Goal: Check status: Check status

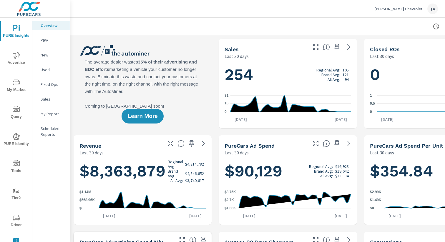
click at [19, 56] on span "Advertise" at bounding box center [16, 59] width 28 height 14
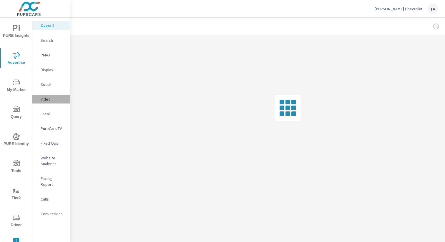
click at [50, 102] on div "Video" at bounding box center [50, 99] width 37 height 9
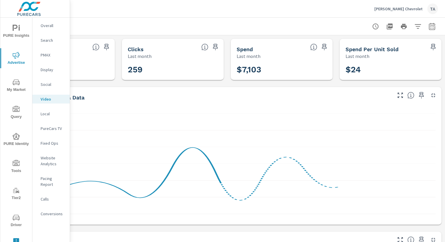
click at [435, 29] on icon "button" at bounding box center [431, 26] width 7 height 7
select select "Last month"
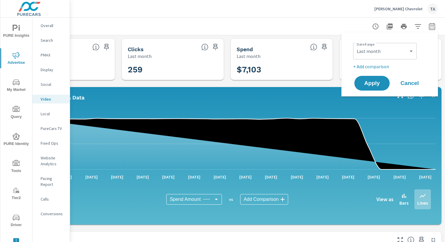
click at [298, 26] on div at bounding box center [226, 26] width 421 height 17
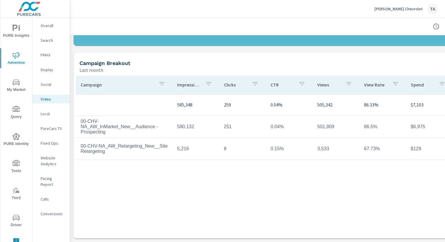
scroll to position [0, 0]
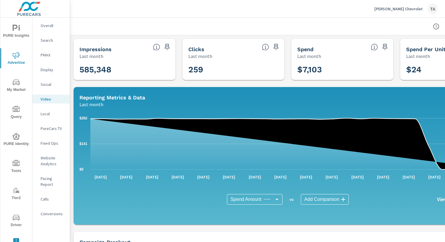
click at [49, 24] on p "Overall" at bounding box center [53, 26] width 24 height 6
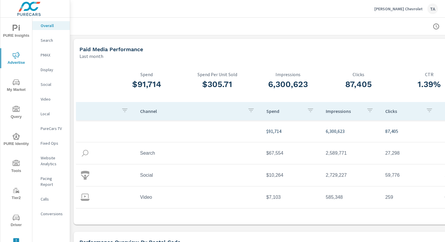
scroll to position [17, 0]
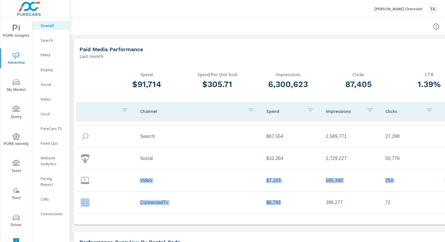
drag, startPoint x: 139, startPoint y: 179, endPoint x: 294, endPoint y: 206, distance: 156.9
click at [294, 206] on tbody "$91,714 6,300,623 87,405 1.39% Search $67,554 2,589,771 27,298 1.05% Social $10…" at bounding box center [287, 159] width 423 height 110
click at [294, 206] on td "$6,793" at bounding box center [290, 202] width 59 height 15
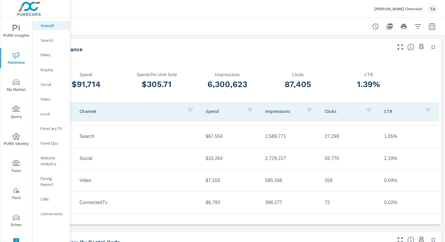
click at [434, 23] on icon "button" at bounding box center [431, 26] width 7 height 7
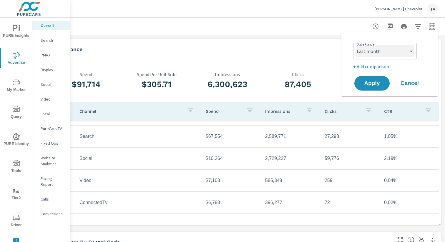
click at [364, 54] on select "Custom [DATE] Last week Last 7 days Last 14 days Last 30 days Last 45 days Last…" at bounding box center [384, 51] width 59 height 12
click at [386, 51] on select "Custom [DATE] Last week Last 7 days Last 14 days Last 30 days Last 45 days Last…" at bounding box center [384, 51] width 59 height 12
click at [355, 45] on select "Custom [DATE] Last week Last 7 days Last 14 days Last 30 days Last 45 days Last…" at bounding box center [384, 51] width 59 height 12
select select "custom"
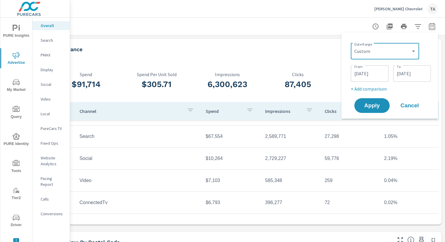
click at [365, 71] on input "[DATE]" at bounding box center [369, 74] width 33 height 12
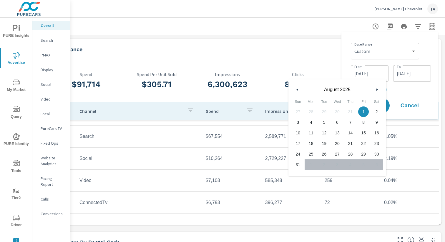
click at [301, 86] on div "[DATE]" at bounding box center [337, 88] width 98 height 18
click at [298, 89] on icon "button" at bounding box center [296, 90] width 3 height 2
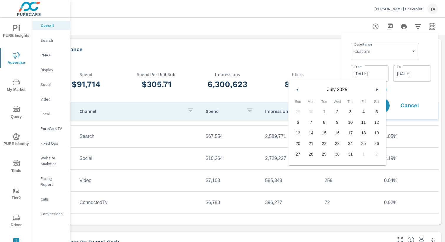
click at [298, 89] on icon "button" at bounding box center [296, 90] width 3 height 2
click at [378, 89] on icon "button" at bounding box center [377, 90] width 3 height 2
click at [350, 114] on span "1" at bounding box center [349, 112] width 13 height 8
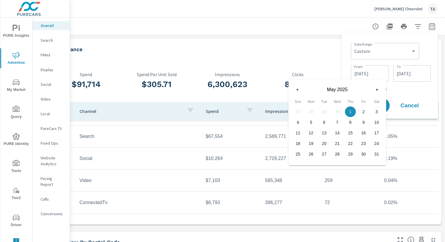
click at [375, 152] on span "31" at bounding box center [376, 154] width 13 height 8
click at [350, 110] on span "1" at bounding box center [349, 112] width 13 height 8
type input "[DATE]"
click at [351, 112] on span "1" at bounding box center [349, 112] width 13 height 8
click at [415, 71] on input "[DATE]" at bounding box center [411, 74] width 33 height 12
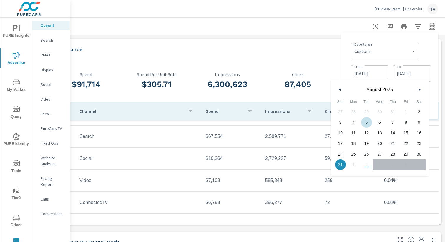
click at [340, 91] on icon "button" at bounding box center [338, 90] width 3 height 2
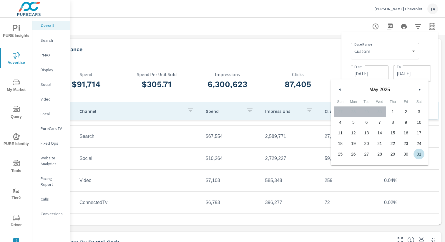
click at [423, 155] on span "31" at bounding box center [418, 154] width 13 height 8
type input "[DATE]"
click at [434, 105] on div "Date Range Custom [DATE] Last week Last 7 days Last 14 days Last 30 days Last 4…" at bounding box center [389, 75] width 96 height 86
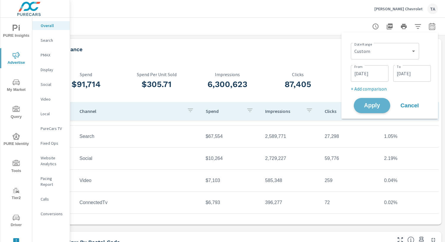
click at [377, 106] on span "Apply" at bounding box center [372, 106] width 24 height 6
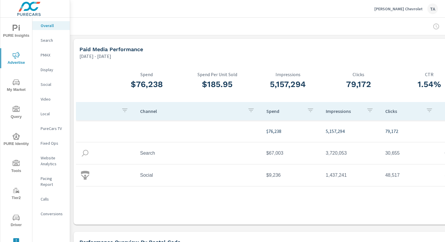
scroll to position [0, 61]
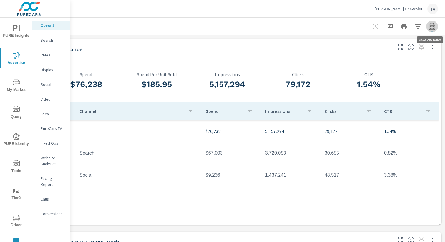
click at [435, 27] on icon "button" at bounding box center [431, 26] width 6 height 7
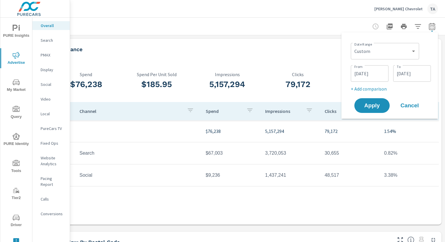
click at [378, 72] on input "[DATE]" at bounding box center [369, 74] width 33 height 12
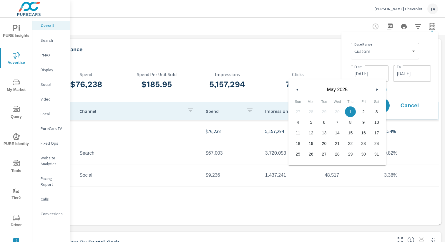
click at [375, 89] on button "button" at bounding box center [376, 89] width 7 height 7
click at [377, 90] on icon "button" at bounding box center [377, 90] width 3 height 2
click at [377, 89] on icon "button" at bounding box center [377, 90] width 3 height 2
click at [377, 84] on div "[DATE]" at bounding box center [337, 88] width 98 height 18
click at [378, 60] on div "Date Range Custom [DATE] Last week Last 7 days Last 14 days Last 30 days Last 4…" at bounding box center [390, 51] width 80 height 20
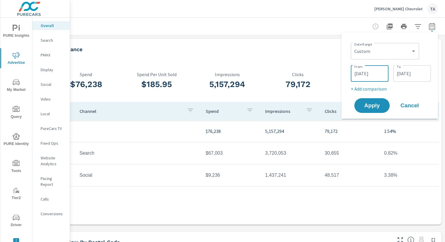
click at [380, 75] on input "[DATE]" at bounding box center [369, 74] width 33 height 12
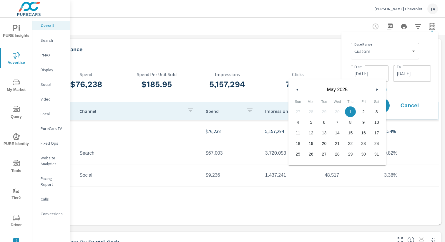
click at [378, 89] on icon "button" at bounding box center [377, 90] width 3 height 2
click at [415, 77] on input "[DATE]" at bounding box center [411, 74] width 33 height 12
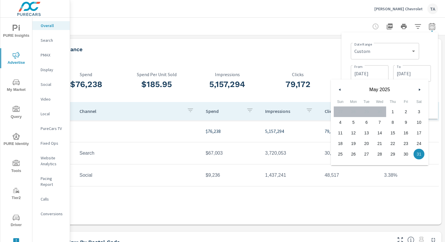
click at [421, 89] on button "button" at bounding box center [418, 89] width 7 height 7
click at [348, 159] on div "1 2 3 4 5 6 7 8 9 10 11 12 13 14 15 16 17 18 19 20 21 22 23 24 25 26 27 28 29 3…" at bounding box center [379, 132] width 92 height 53
click at [353, 152] on span "30" at bounding box center [353, 154] width 13 height 8
type input "[DATE]"
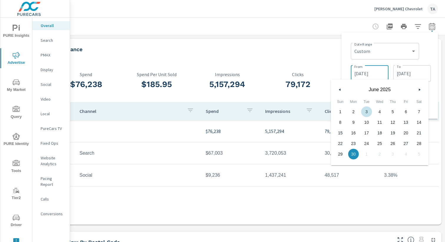
click at [370, 70] on input "[DATE]" at bounding box center [369, 74] width 33 height 12
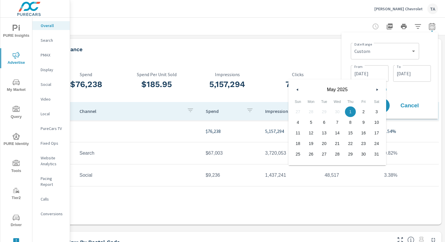
click at [375, 87] on button "button" at bounding box center [376, 89] width 7 height 7
click at [292, 113] on span "1" at bounding box center [297, 112] width 13 height 8
type input "[DATE]"
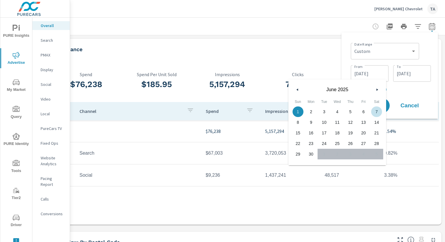
click at [393, 94] on div "Date Range Custom [DATE] Last week Last 7 days Last 14 days Last 30 days Last 4…" at bounding box center [389, 75] width 87 height 77
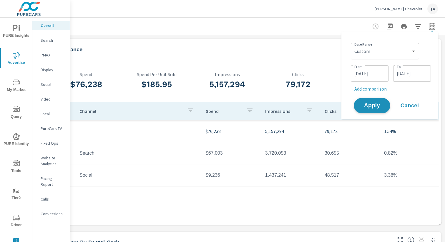
click at [376, 107] on span "Apply" at bounding box center [372, 106] width 24 height 6
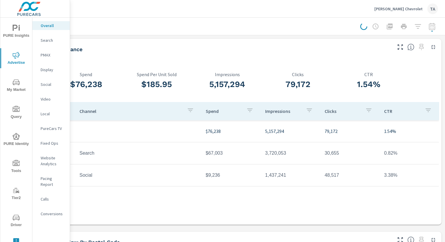
scroll to position [0, 0]
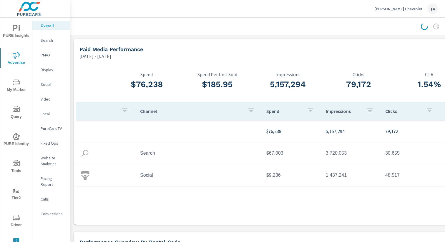
click at [47, 97] on p "Video" at bounding box center [53, 99] width 24 height 6
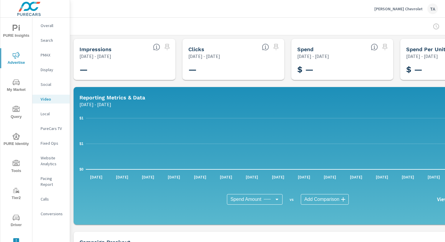
scroll to position [0, 61]
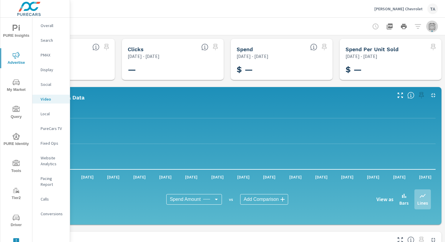
click at [431, 27] on icon "button" at bounding box center [431, 26] width 7 height 7
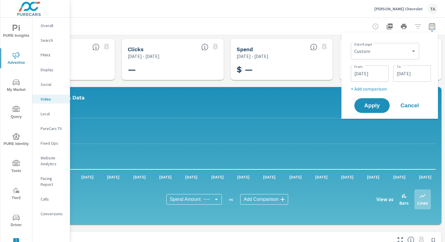
click at [386, 73] on div "[DATE] From" at bounding box center [369, 73] width 38 height 16
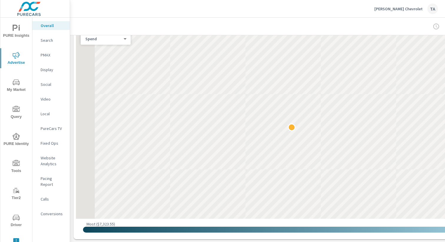
scroll to position [233, 0]
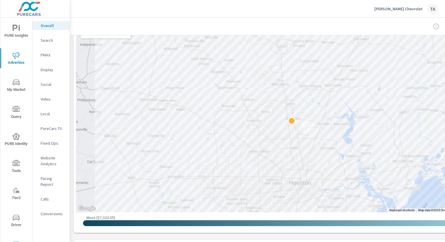
click at [50, 96] on div "Video" at bounding box center [50, 99] width 37 height 9
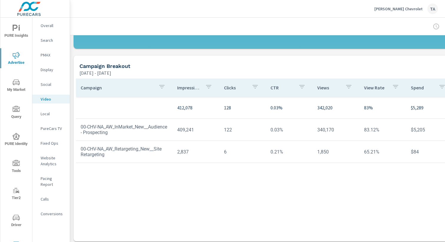
scroll to position [179, 0]
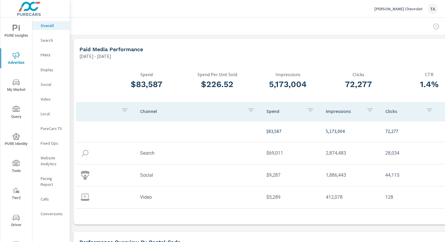
scroll to position [0, 61]
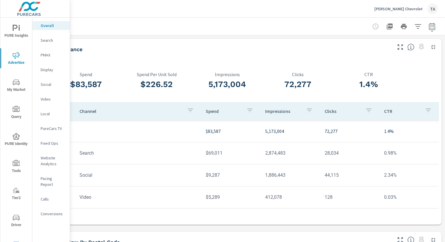
click at [435, 29] on icon "button" at bounding box center [431, 26] width 7 height 7
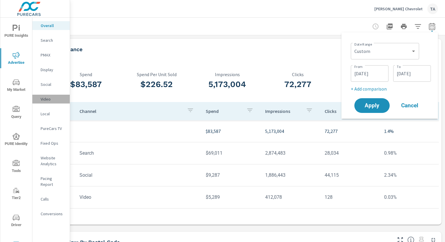
click at [45, 102] on div "Video" at bounding box center [50, 99] width 37 height 9
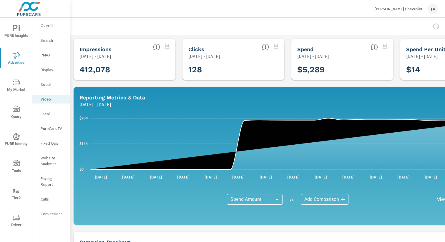
scroll to position [0, 61]
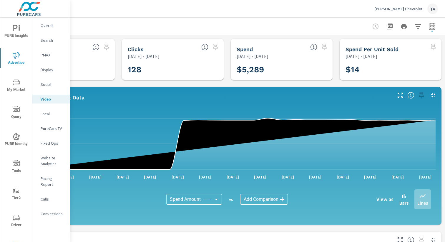
click at [437, 19] on div at bounding box center [226, 26] width 421 height 17
click at [433, 25] on icon "button" at bounding box center [431, 26] width 7 height 7
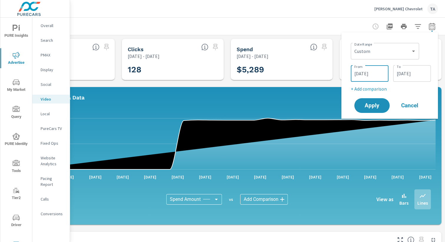
click at [377, 74] on input "[DATE]" at bounding box center [369, 74] width 33 height 12
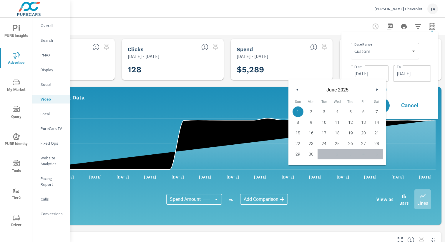
click at [377, 90] on icon "button" at bounding box center [377, 90] width 3 height 2
click at [416, 81] on div "[DATE] To" at bounding box center [412, 73] width 38 height 16
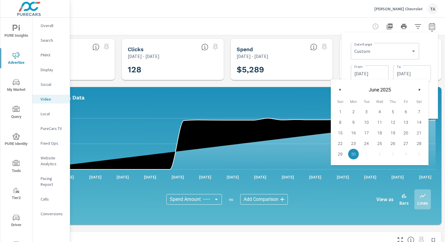
click at [421, 89] on button "button" at bounding box center [418, 89] width 7 height 7
click at [396, 153] on span "31" at bounding box center [392, 154] width 13 height 8
type input "[DATE]"
click at [376, 77] on input "[DATE]" at bounding box center [369, 74] width 33 height 12
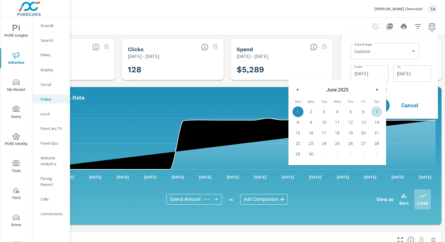
click at [379, 90] on button "button" at bounding box center [376, 89] width 7 height 7
click at [324, 114] on span "1" at bounding box center [323, 112] width 13 height 8
type input "[DATE]"
click at [387, 106] on button "Apply" at bounding box center [371, 105] width 36 height 15
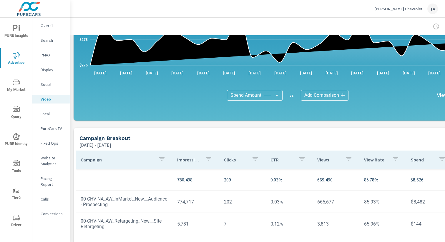
scroll to position [179, 0]
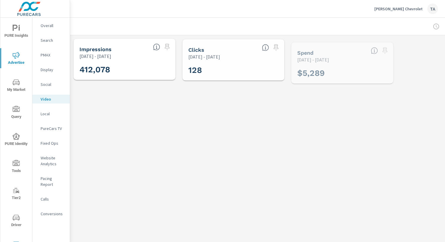
scroll to position [0, 61]
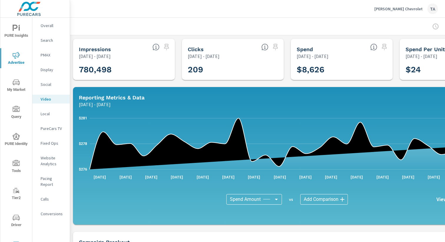
scroll to position [0, 61]
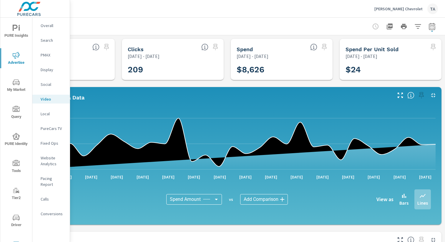
click at [438, 17] on button "[PERSON_NAME] Chevrolet TA" at bounding box center [406, 8] width 68 height 17
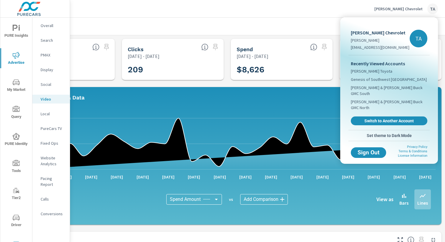
click at [278, 25] on div at bounding box center [222, 121] width 445 height 242
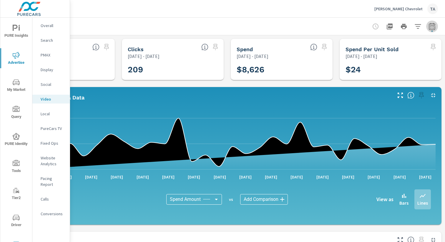
click at [430, 29] on icon "button" at bounding box center [431, 26] width 7 height 7
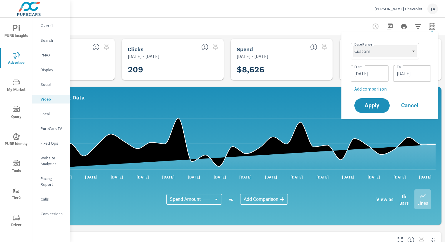
click at [376, 51] on select "Custom [DATE] Last week Last 7 days Last 14 days Last 30 days Last 45 days Last…" at bounding box center [385, 51] width 64 height 12
click at [353, 45] on select "Custom [DATE] Last week Last 7 days Last 14 days Last 30 days Last 45 days Last…" at bounding box center [385, 51] width 64 height 12
select select "Last month"
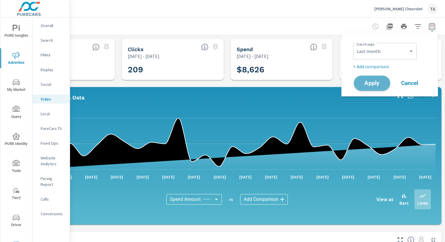
click at [373, 87] on button "Apply" at bounding box center [371, 83] width 36 height 15
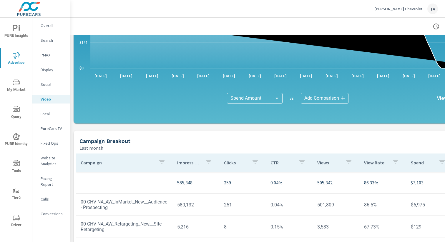
scroll to position [179, 0]
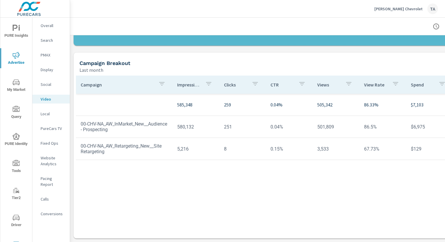
click at [47, 27] on p "Overall" at bounding box center [53, 26] width 24 height 6
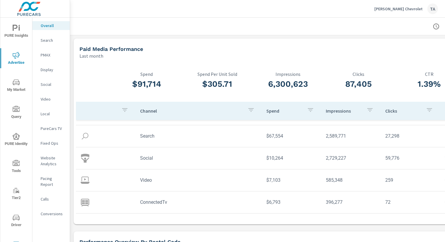
scroll to position [0, 61]
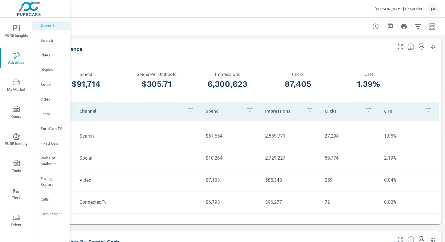
click at [432, 26] on icon "button" at bounding box center [431, 26] width 7 height 7
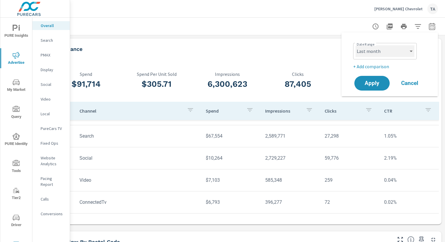
click at [378, 56] on select "Custom [DATE] Last week Last 7 days Last 14 days Last 30 days Last 45 days Last…" at bounding box center [384, 51] width 59 height 12
click at [376, 54] on select "Custom [DATE] Last week Last 7 days Last 14 days Last 30 days Last 45 days Last…" at bounding box center [384, 51] width 59 height 12
click at [355, 45] on select "Custom [DATE] Last week Last 7 days Last 14 days Last 30 days Last 45 days Last…" at bounding box center [384, 51] width 59 height 12
select select "custom"
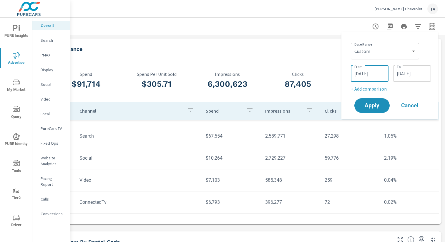
click at [374, 73] on input "[DATE]" at bounding box center [369, 74] width 33 height 12
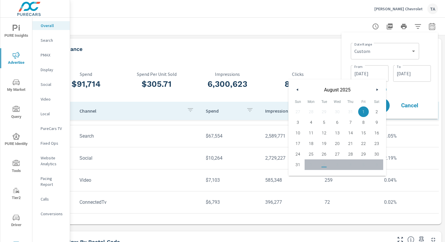
click at [293, 90] on div "[DATE]" at bounding box center [337, 88] width 98 height 18
click at [294, 91] on button "button" at bounding box center [297, 89] width 7 height 7
click at [326, 110] on span "1" at bounding box center [323, 112] width 13 height 8
type input "[DATE]"
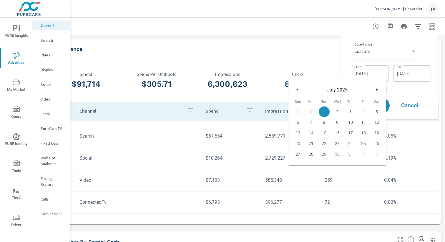
click at [403, 75] on input "[DATE]" at bounding box center [411, 74] width 33 height 12
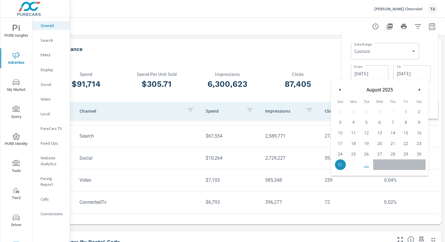
click at [339, 88] on button "button" at bounding box center [339, 89] width 7 height 7
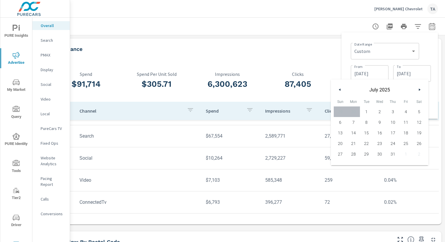
click at [391, 155] on span "31" at bounding box center [392, 154] width 13 height 8
type input "[DATE]"
click at [434, 84] on div "Date Range Custom [DATE] Last week Last 7 days Last 14 days Last 30 days Last 4…" at bounding box center [389, 75] width 96 height 86
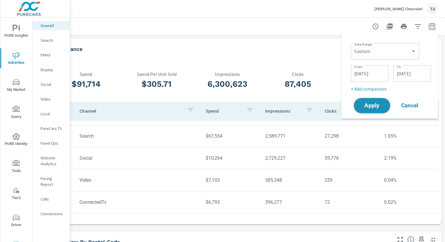
click at [376, 106] on span "Apply" at bounding box center [372, 106] width 24 height 6
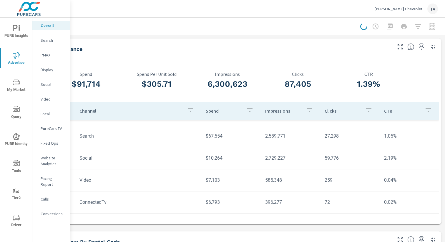
scroll to position [0, 0]
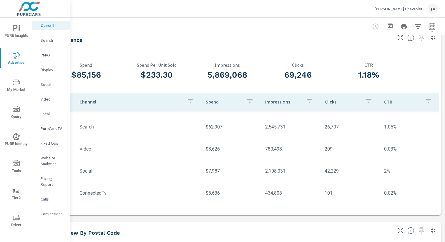
scroll to position [0, 61]
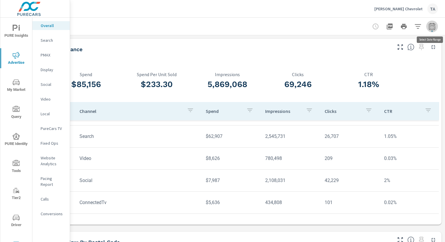
click at [428, 28] on icon "button" at bounding box center [431, 26] width 7 height 7
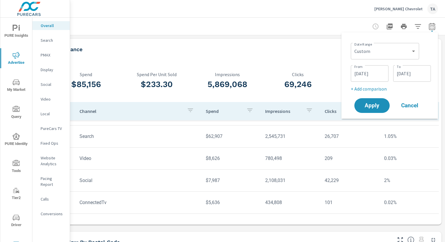
click at [272, 59] on div "[DATE] - [DATE]" at bounding box center [205, 56] width 372 height 7
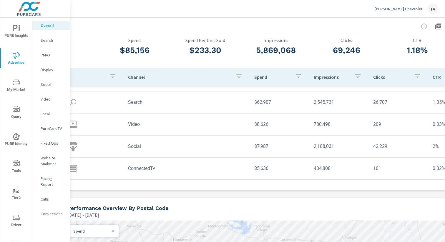
scroll to position [34, 0]
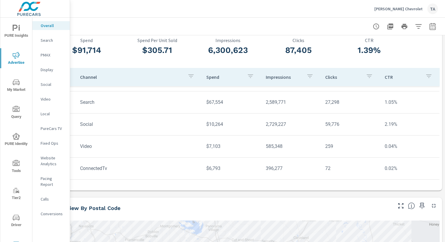
scroll to position [34, 61]
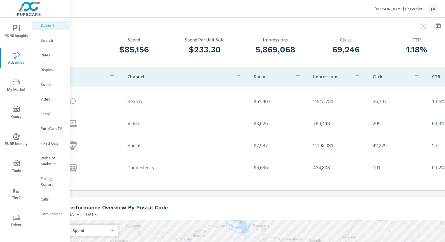
scroll to position [35, 61]
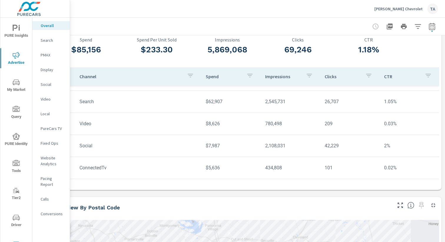
click at [426, 27] on button "button" at bounding box center [432, 27] width 12 height 12
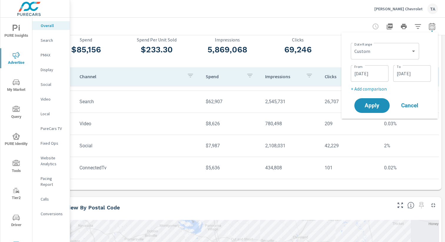
click at [372, 72] on input "[DATE]" at bounding box center [369, 74] width 33 height 12
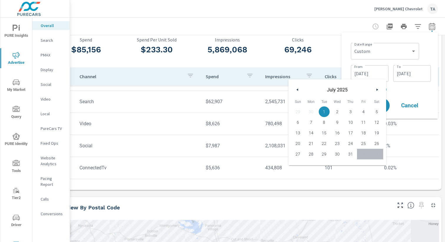
click at [298, 88] on button "button" at bounding box center [297, 89] width 7 height 7
click at [296, 112] on span "1" at bounding box center [297, 112] width 13 height 8
type input "[DATE]"
click at [413, 76] on input "[DATE]" at bounding box center [411, 74] width 33 height 12
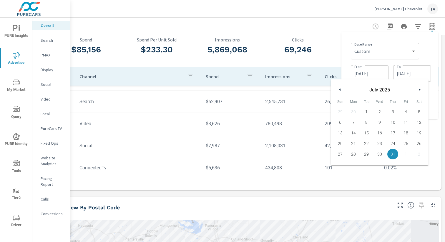
click at [340, 91] on button "button" at bounding box center [339, 89] width 7 height 7
click at [352, 156] on span "30" at bounding box center [353, 154] width 13 height 8
type input "[DATE]"
click at [412, 58] on div "Custom [DATE] Last week Last 7 days Last 14 days Last 30 days Last 45 days Last…" at bounding box center [384, 51] width 68 height 16
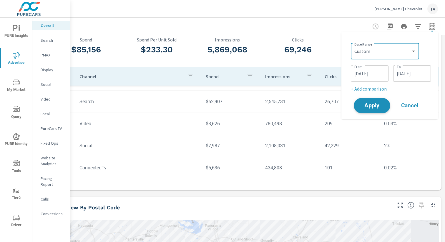
click at [371, 106] on span "Apply" at bounding box center [372, 106] width 24 height 6
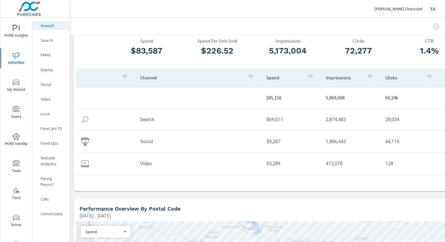
scroll to position [31, 0]
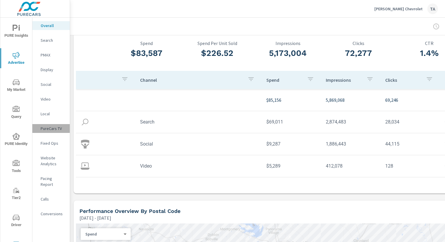
click at [49, 129] on p "PureCars TV" at bounding box center [53, 129] width 24 height 6
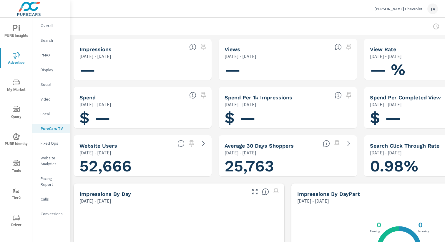
click at [49, 100] on p "Video" at bounding box center [53, 99] width 24 height 6
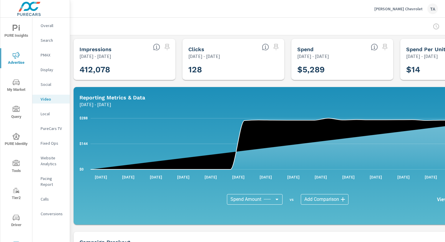
click at [54, 28] on p "Overall" at bounding box center [53, 26] width 24 height 6
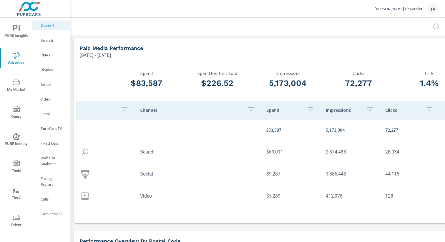
scroll to position [1, 61]
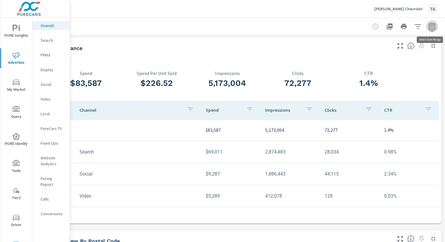
click at [432, 24] on icon "button" at bounding box center [431, 26] width 7 height 7
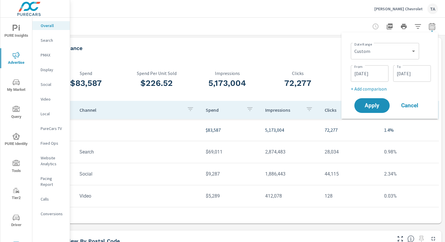
click at [378, 69] on input "[DATE]" at bounding box center [369, 74] width 33 height 12
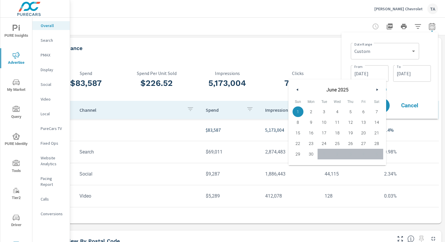
click at [376, 90] on icon "button" at bounding box center [377, 90] width 3 height 2
click at [375, 91] on button "button" at bounding box center [376, 89] width 7 height 7
click at [408, 78] on input "[DATE]" at bounding box center [411, 74] width 33 height 12
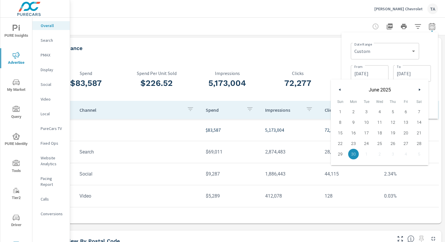
click at [419, 89] on icon "button" at bounding box center [419, 90] width 3 height 2
click at [394, 154] on span "31" at bounding box center [392, 154] width 13 height 8
type input "[DATE]"
click at [373, 79] on input "[DATE]" at bounding box center [369, 74] width 33 height 12
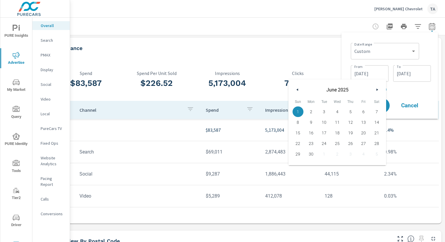
click at [378, 90] on icon "button" at bounding box center [377, 90] width 3 height 2
click at [320, 112] on span "1" at bounding box center [323, 112] width 13 height 8
type input "[DATE]"
click at [395, 94] on div "Date Range Custom [DATE] Last week Last 7 days Last 14 days Last 30 days Last 4…" at bounding box center [389, 75] width 87 height 77
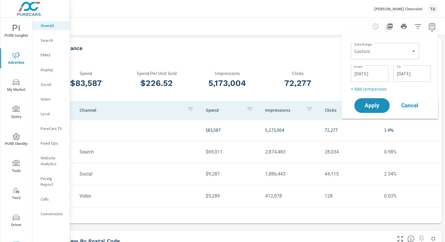
click at [392, 97] on div "Apply Cancel" at bounding box center [390, 105] width 75 height 17
click at [376, 106] on span "Apply" at bounding box center [372, 106] width 24 height 6
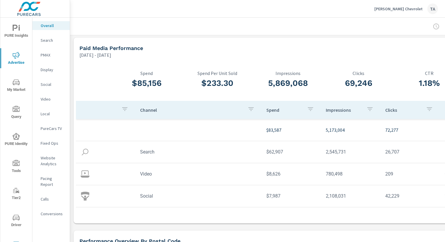
scroll to position [1, 61]
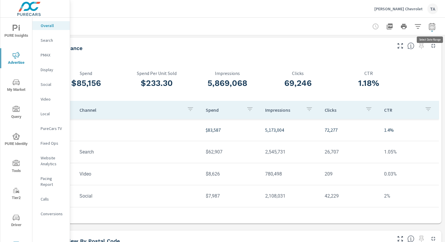
click at [428, 27] on button "button" at bounding box center [432, 27] width 12 height 12
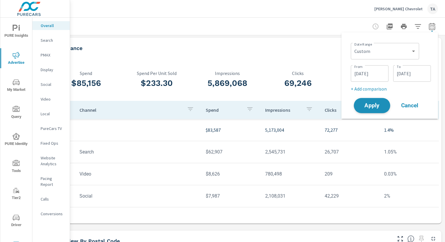
click at [370, 106] on span "Apply" at bounding box center [372, 106] width 24 height 6
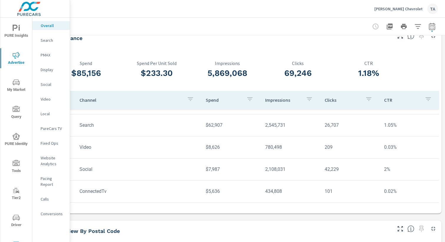
scroll to position [0, 0]
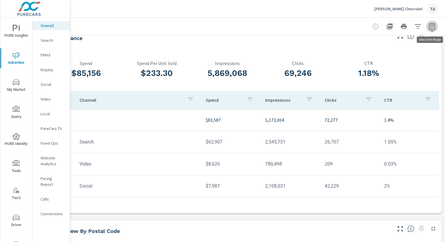
click at [433, 29] on icon "button" at bounding box center [431, 26] width 7 height 7
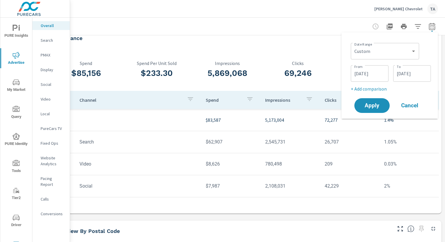
click at [303, 54] on div "69,246 Clicks" at bounding box center [297, 71] width 71 height 40
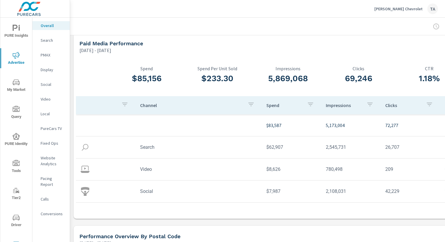
scroll to position [5, 0]
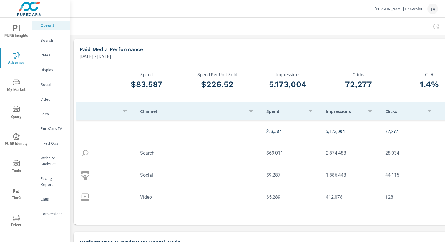
scroll to position [0, 61]
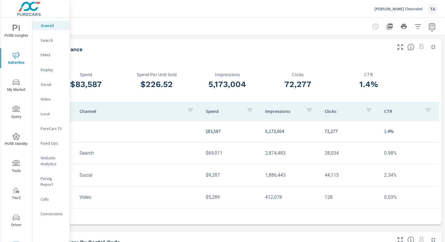
click at [433, 24] on icon "button" at bounding box center [431, 26] width 6 height 7
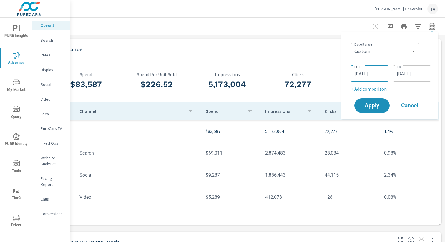
click at [375, 74] on input "[DATE]" at bounding box center [369, 74] width 33 height 12
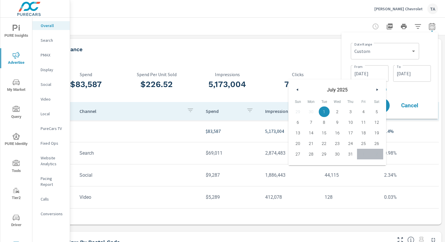
click at [377, 90] on icon "button" at bounding box center [377, 90] width 3 height 2
click at [282, 44] on div "Paid Media Performance [DATE] - [DATE]" at bounding box center [203, 49] width 380 height 21
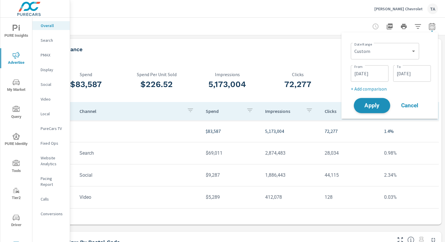
click at [373, 103] on span "Apply" at bounding box center [372, 106] width 24 height 6
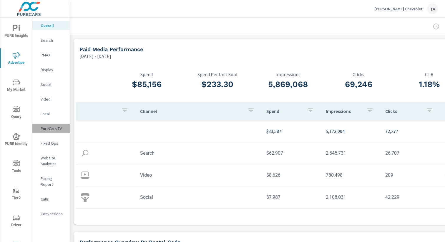
click at [56, 125] on div "PureCars TV" at bounding box center [50, 128] width 37 height 9
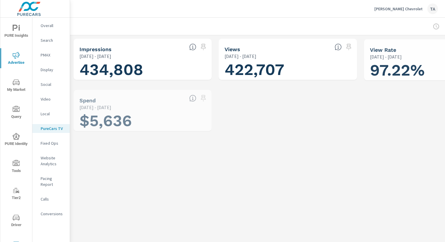
scroll to position [0, 0]
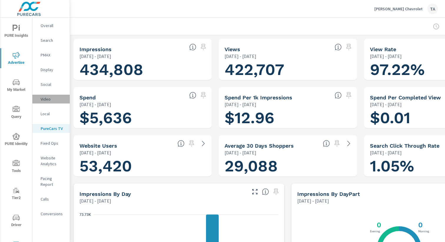
click at [47, 101] on p "Video" at bounding box center [53, 99] width 24 height 6
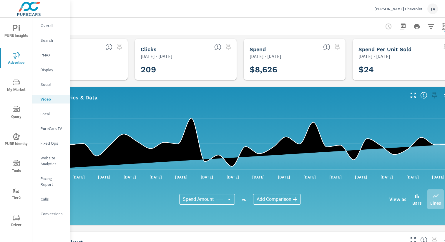
scroll to position [0, 48]
